Goal: Information Seeking & Learning: Learn about a topic

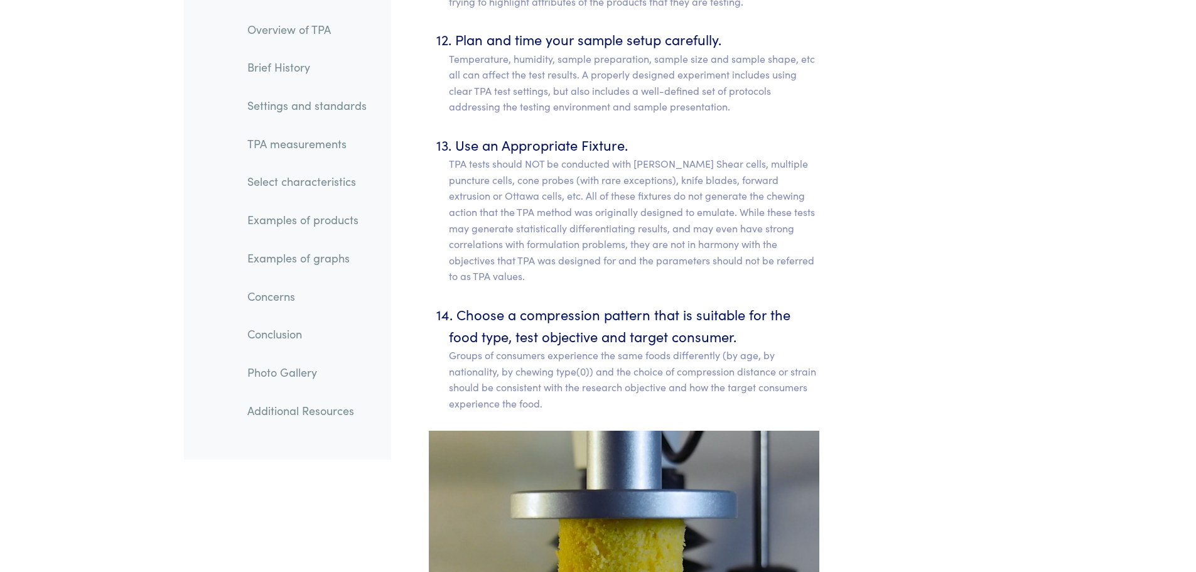
click at [340, 175] on link "Select characteristics" at bounding box center [306, 182] width 139 height 29
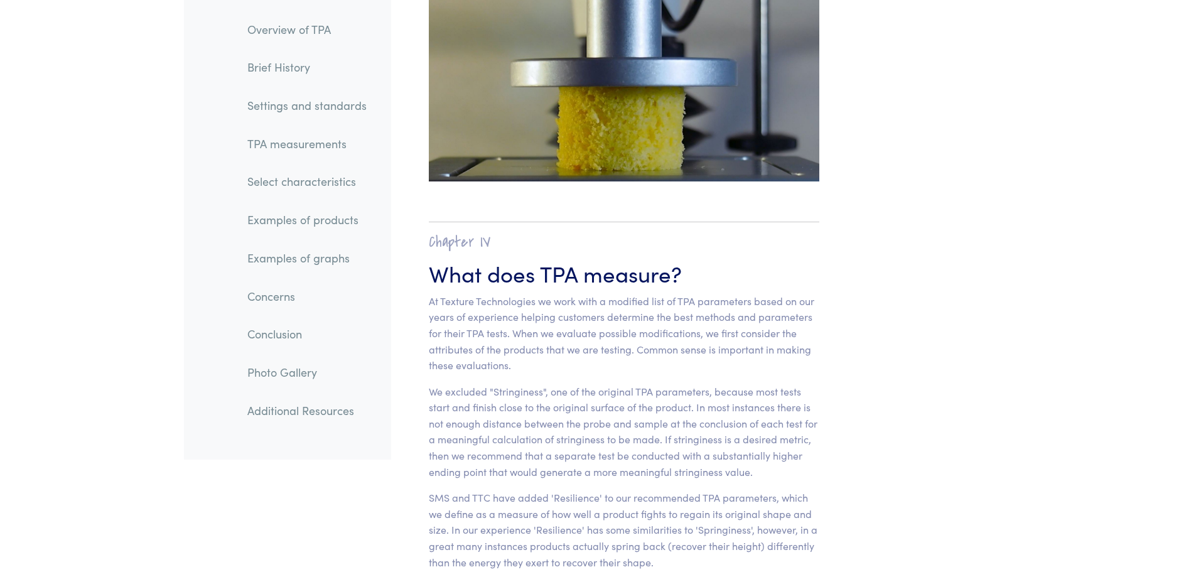
click at [330, 216] on link "Examples of products" at bounding box center [306, 220] width 139 height 29
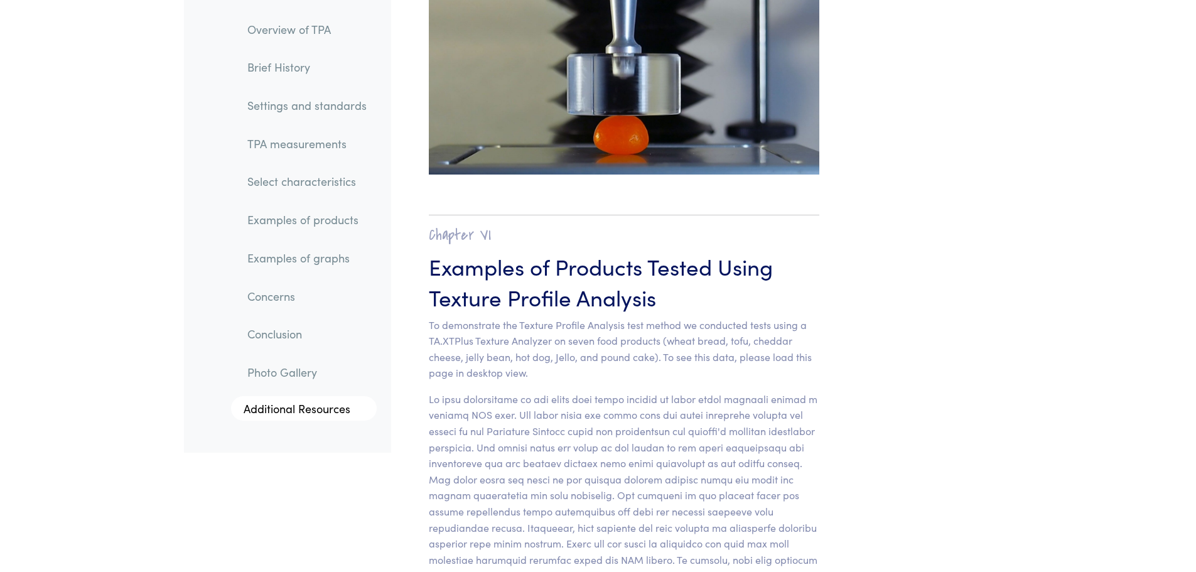
scroll to position [12386, 0]
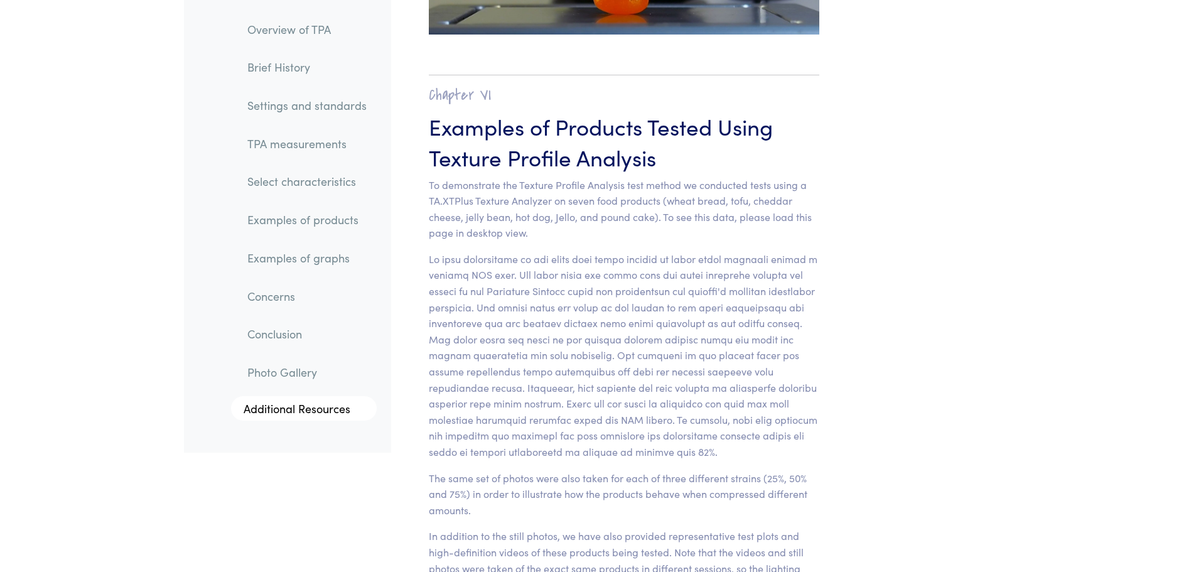
click at [300, 263] on link "Examples of graphs" at bounding box center [306, 258] width 139 height 29
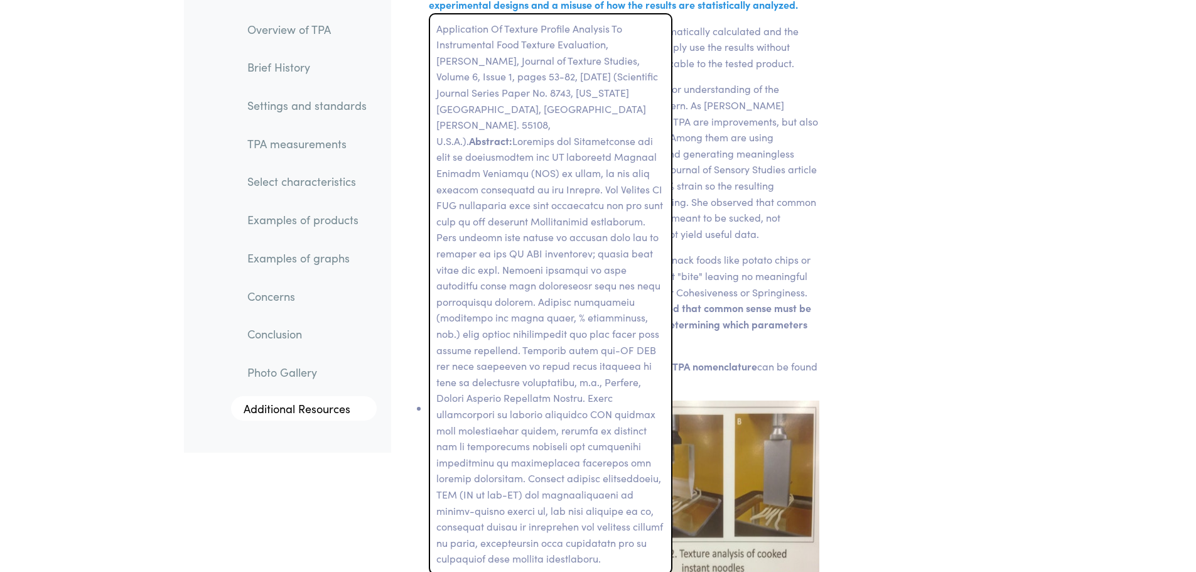
scroll to position [18790, 0]
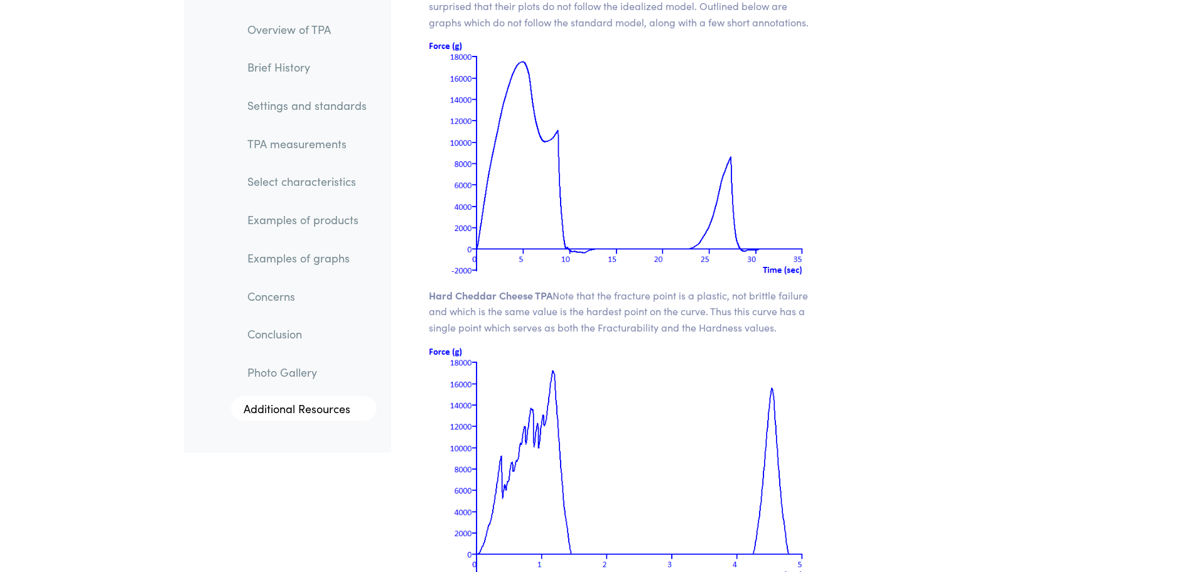
click at [274, 36] on link "Overview of TPA" at bounding box center [306, 29] width 139 height 29
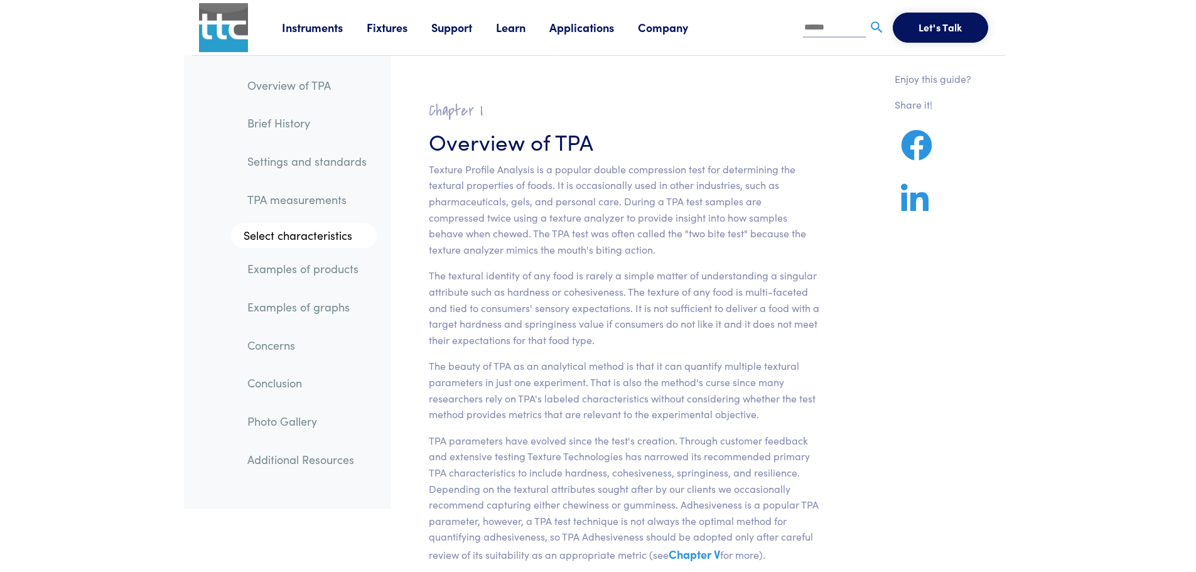
click at [287, 89] on link "Overview of TPA" at bounding box center [306, 85] width 139 height 29
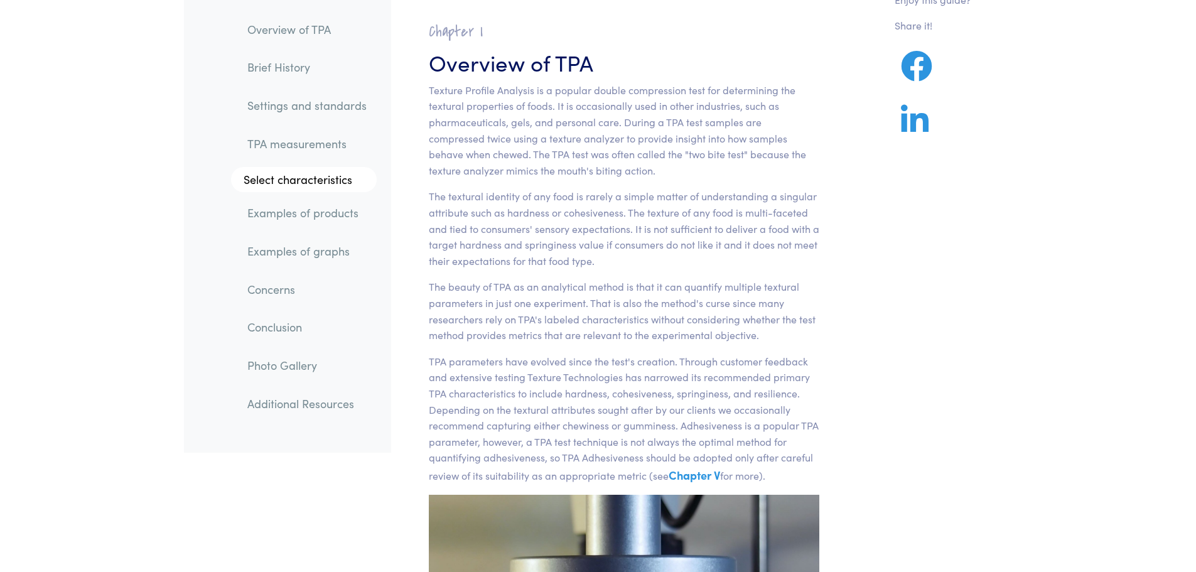
scroll to position [86, 0]
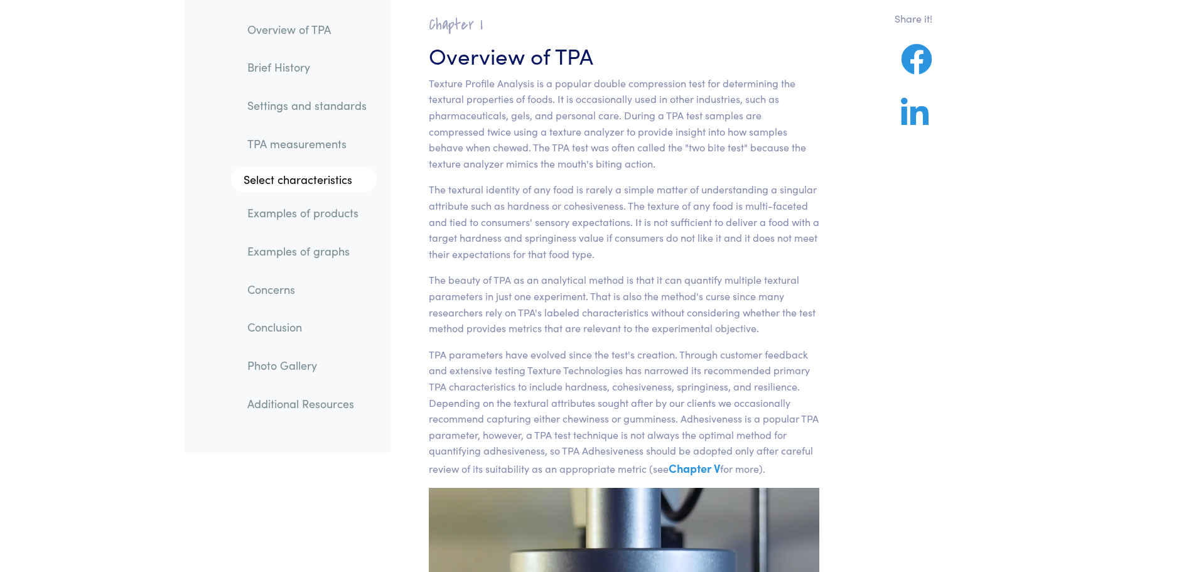
click at [305, 147] on link "TPA measurements" at bounding box center [306, 143] width 139 height 29
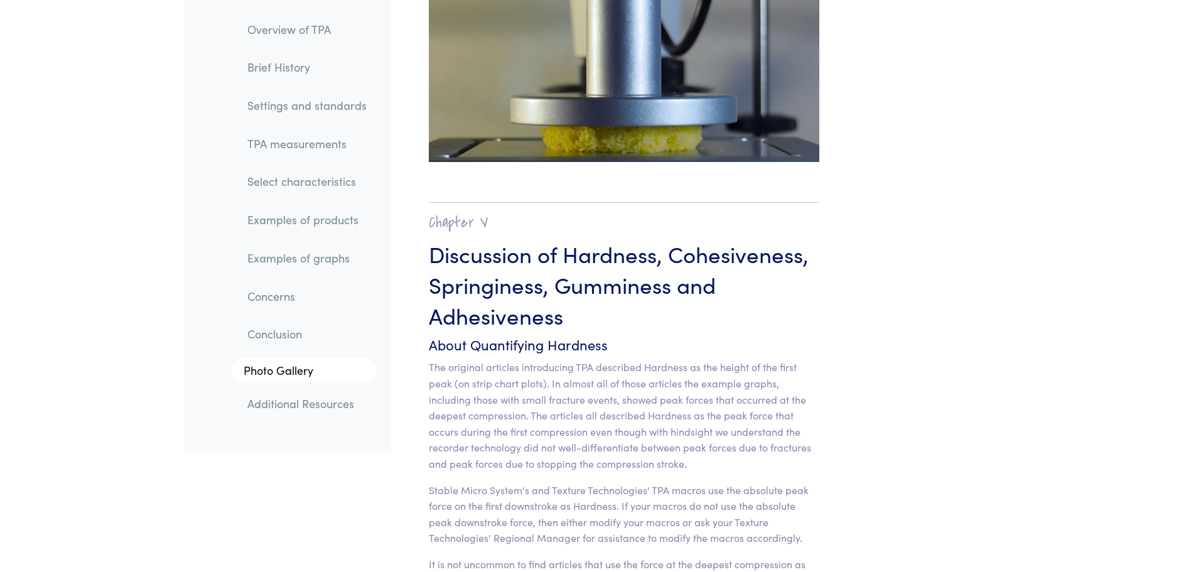
scroll to position [9754, 0]
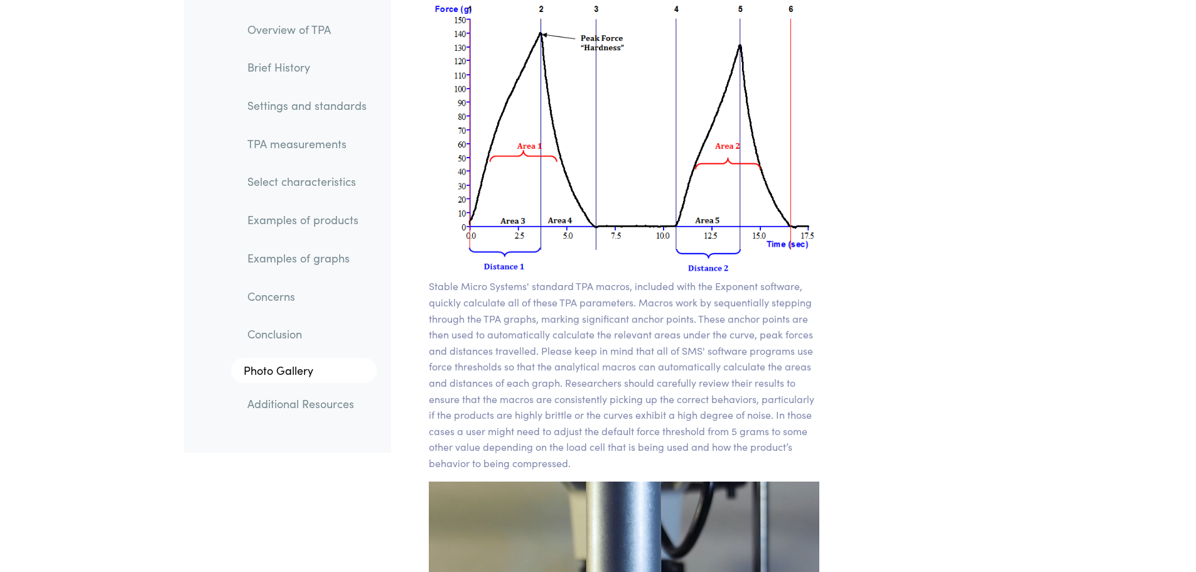
click at [305, 26] on link "Overview of TPA" at bounding box center [306, 29] width 139 height 29
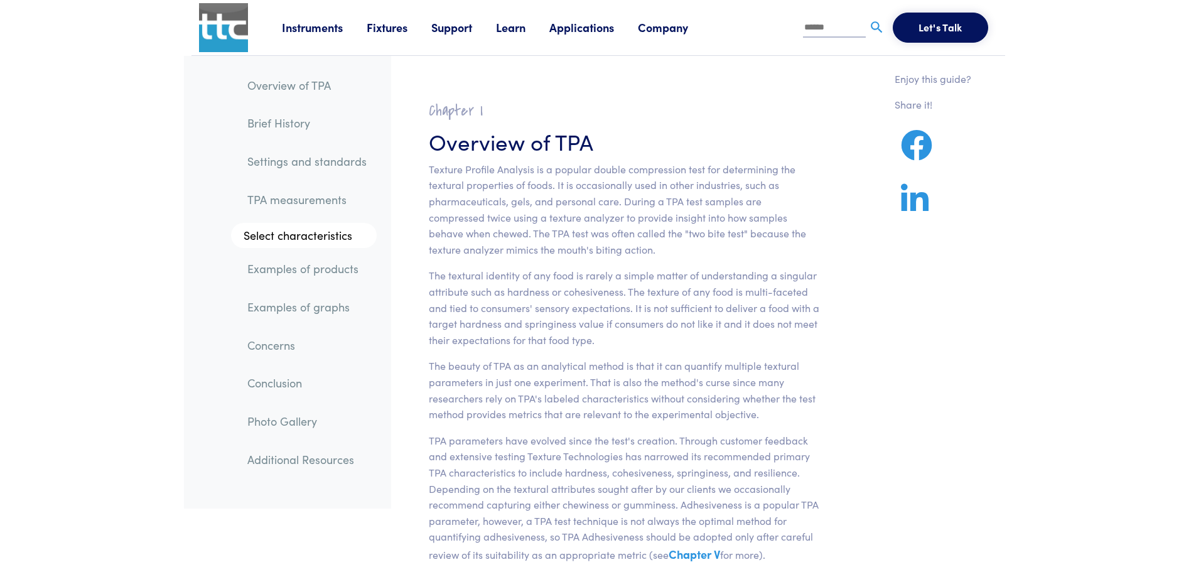
click at [302, 82] on link "Overview of TPA" at bounding box center [306, 85] width 139 height 29
